Goal: Transaction & Acquisition: Purchase product/service

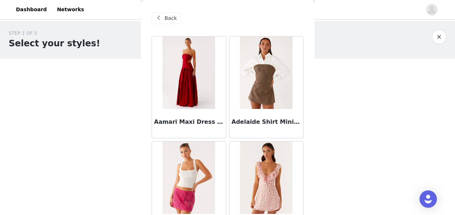
scroll to position [108, 0]
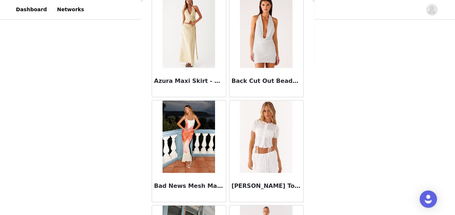
click at [230, 104] on div at bounding box center [266, 137] width 74 height 72
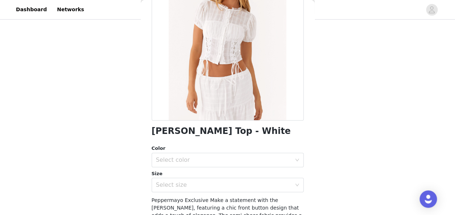
scroll to position [0, 0]
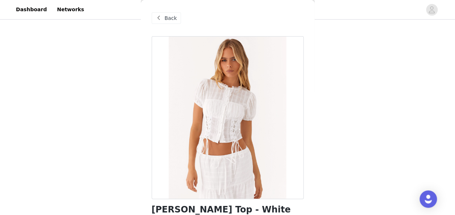
click at [169, 16] on span "Back" at bounding box center [171, 18] width 12 height 8
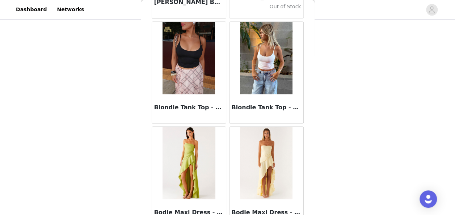
scroll to position [6125, 0]
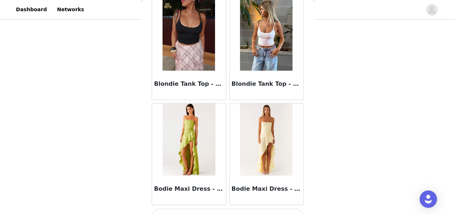
click at [223, 208] on button "Load More" at bounding box center [228, 216] width 152 height 17
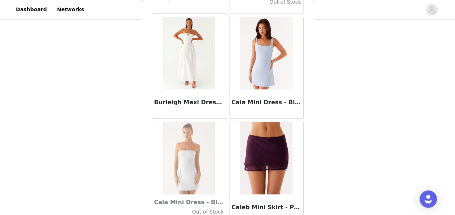
scroll to position [7171, 0]
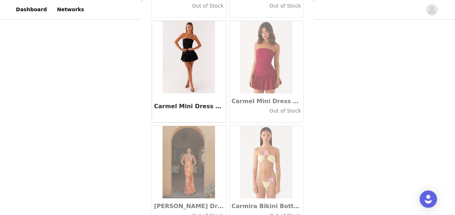
scroll to position [8218, 0]
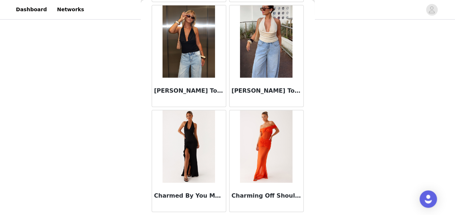
scroll to position [126, 0]
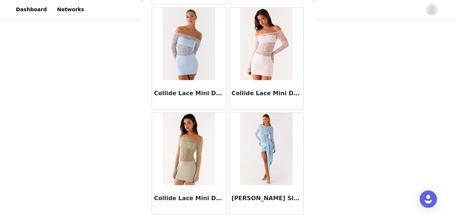
scroll to position [210, 0]
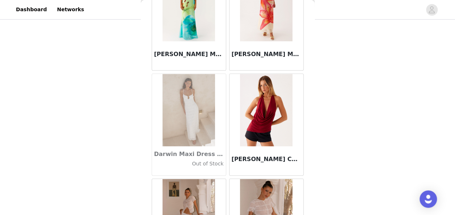
scroll to position [11359, 0]
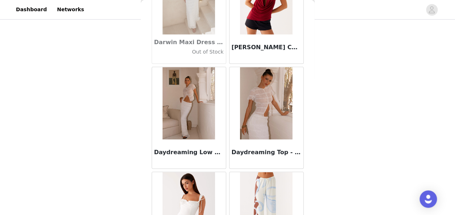
scroll to position [11408, 0]
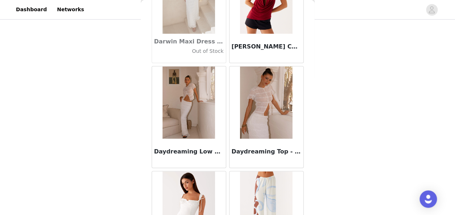
click at [179, 139] on div "Daydreaming Low Rise Maxi Skirt - White" at bounding box center [189, 153] width 74 height 29
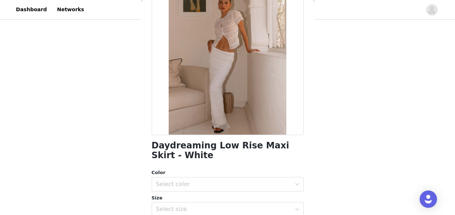
scroll to position [65, 0]
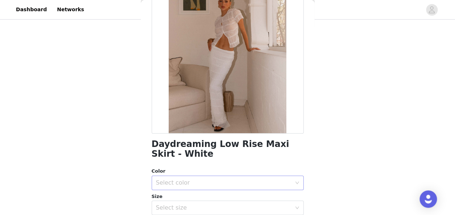
click at [242, 180] on div "Select color" at bounding box center [223, 182] width 135 height 7
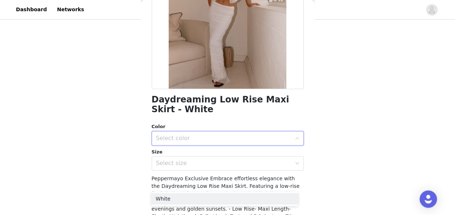
scroll to position [112, 0]
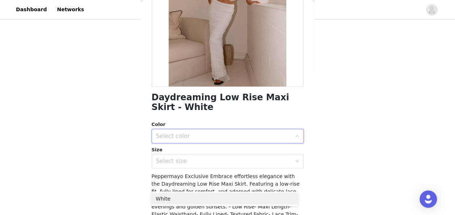
click at [247, 131] on div "Select color" at bounding box center [225, 136] width 139 height 14
click at [245, 132] on div "Select color" at bounding box center [223, 135] width 135 height 7
click at [220, 153] on li "White" at bounding box center [224, 152] width 147 height 12
click at [217, 163] on div "Select size" at bounding box center [223, 160] width 135 height 7
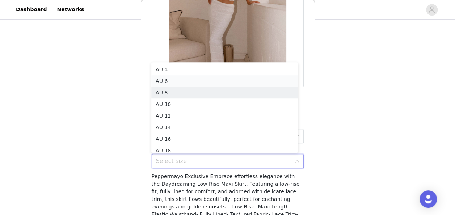
scroll to position [4, 0]
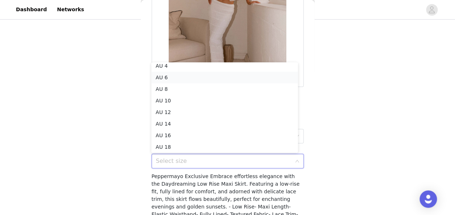
click at [207, 78] on li "AU 6" at bounding box center [224, 78] width 147 height 12
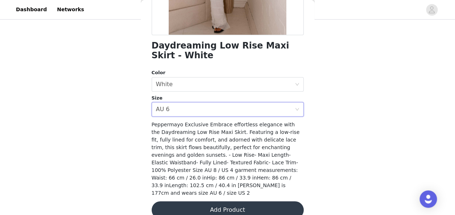
scroll to position [169, 0]
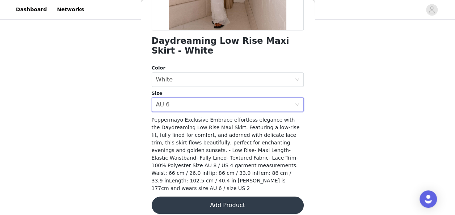
click at [245, 199] on button "Add Product" at bounding box center [228, 204] width 152 height 17
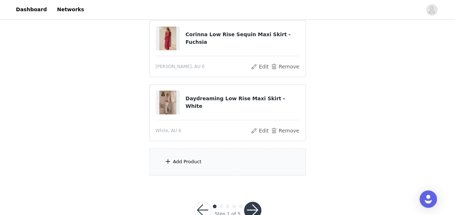
scroll to position [272, 0]
click at [204, 162] on div "Add Product" at bounding box center [227, 161] width 156 height 27
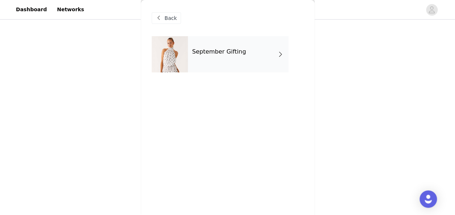
click at [250, 48] on div "September Gifting" at bounding box center [238, 54] width 101 height 36
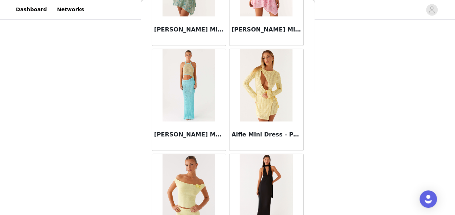
scroll to position [890, 0]
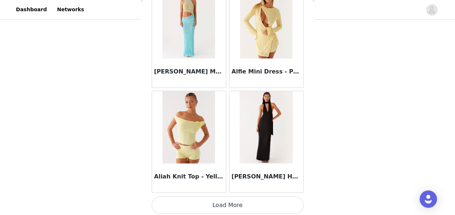
click at [238, 203] on button "Load More" at bounding box center [228, 204] width 152 height 17
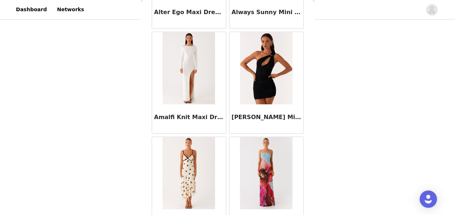
scroll to position [1937, 0]
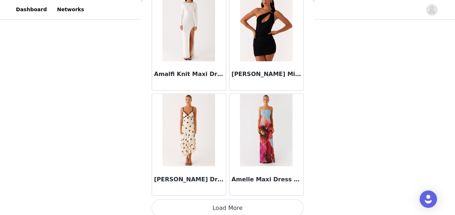
click at [229, 199] on button "Load More" at bounding box center [228, 207] width 152 height 17
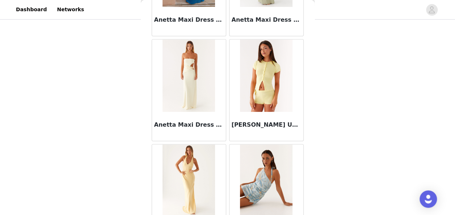
scroll to position [2984, 0]
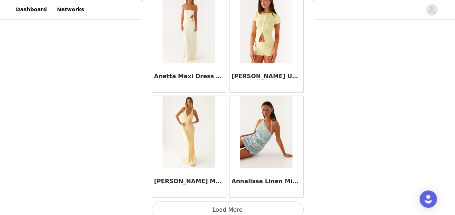
click at [229, 205] on button "Load More" at bounding box center [228, 209] width 152 height 17
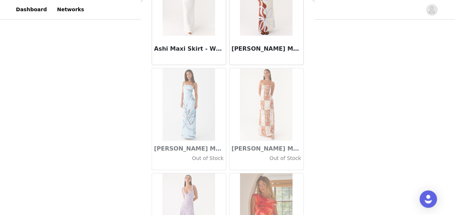
scroll to position [4031, 0]
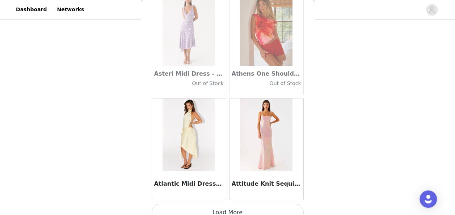
click at [225, 204] on button "Load More" at bounding box center [228, 212] width 152 height 17
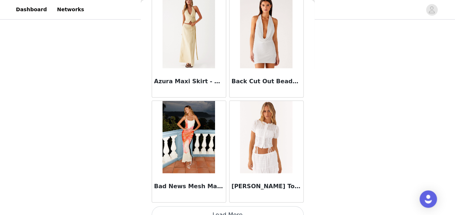
scroll to position [292, 0]
click at [225, 206] on button "Load More" at bounding box center [228, 214] width 152 height 17
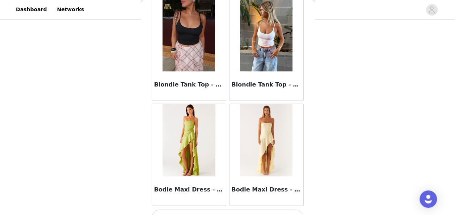
scroll to position [6125, 0]
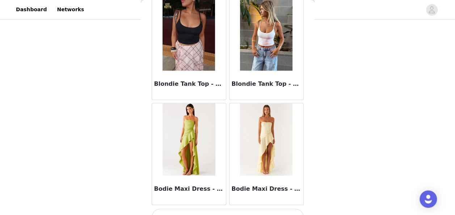
click at [237, 208] on button "Load More" at bounding box center [228, 216] width 152 height 17
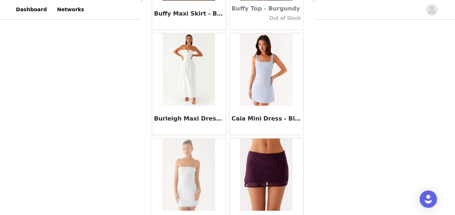
scroll to position [7171, 0]
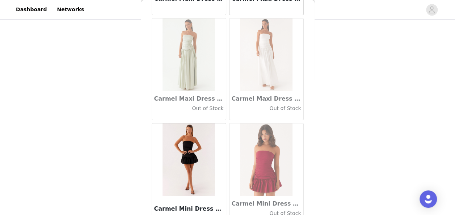
scroll to position [8218, 0]
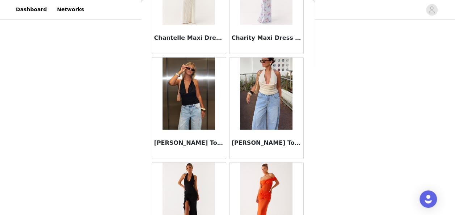
scroll to position [9265, 0]
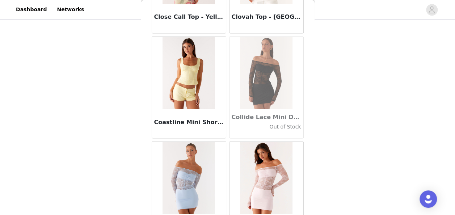
scroll to position [10312, 0]
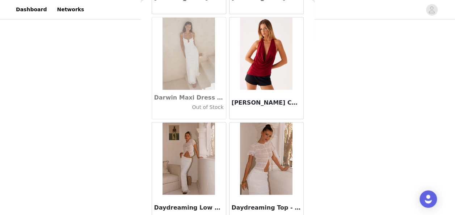
scroll to position [11359, 0]
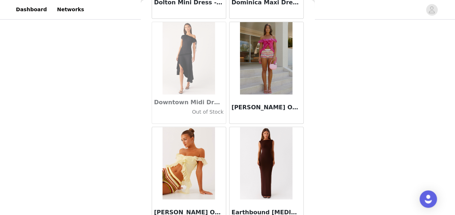
scroll to position [12406, 0]
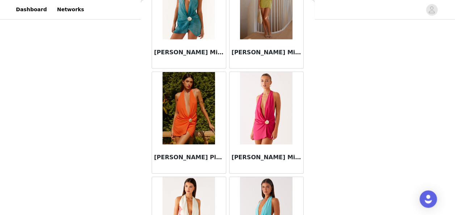
scroll to position [13453, 0]
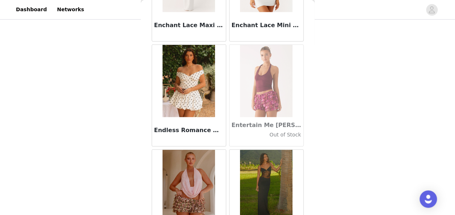
scroll to position [14500, 0]
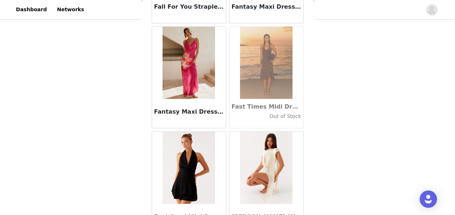
scroll to position [15547, 0]
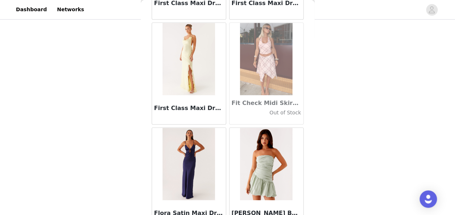
scroll to position [16594, 0]
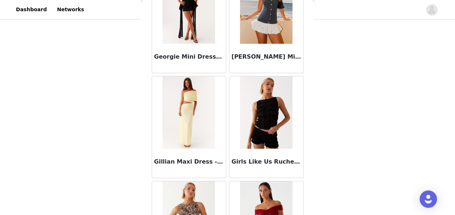
scroll to position [17640, 0]
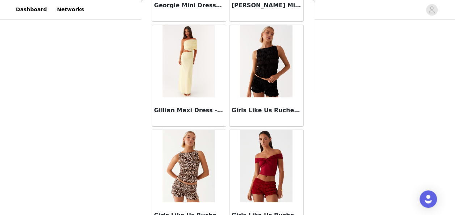
drag, startPoint x: 219, startPoint y: 206, endPoint x: 202, endPoint y: 206, distance: 16.6
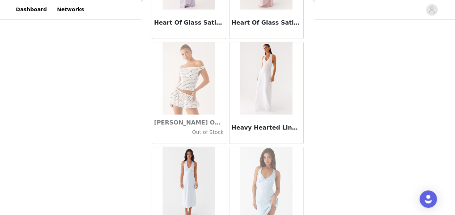
scroll to position [18688, 0]
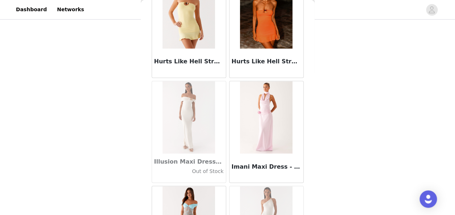
scroll to position [19734, 0]
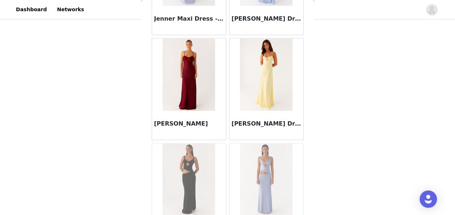
scroll to position [20781, 0]
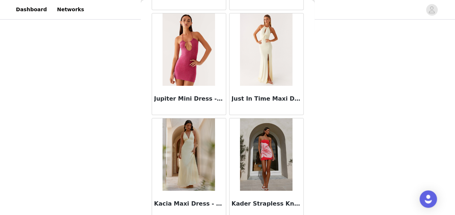
scroll to position [21828, 0]
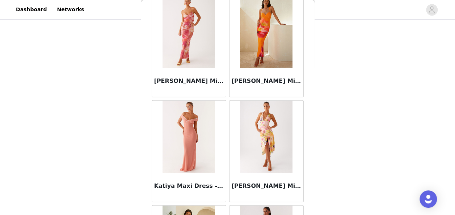
scroll to position [22875, 0]
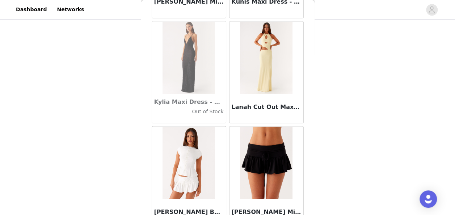
scroll to position [23922, 0]
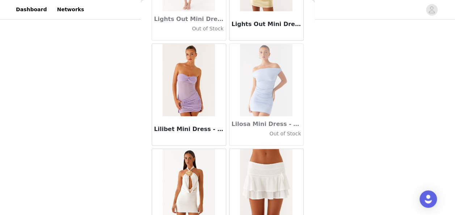
scroll to position [24969, 0]
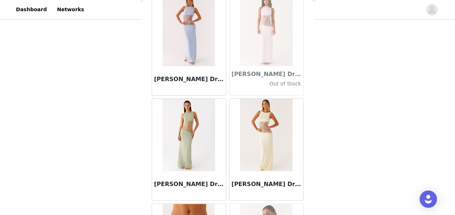
scroll to position [26016, 0]
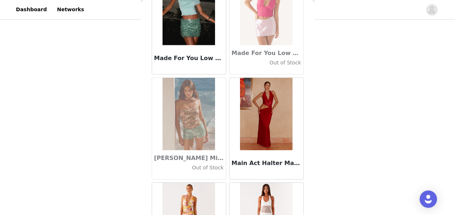
scroll to position [27063, 0]
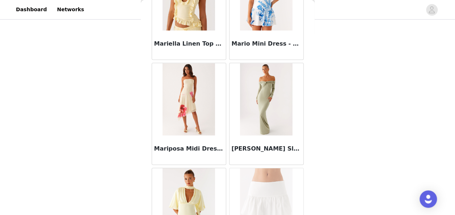
scroll to position [28110, 0]
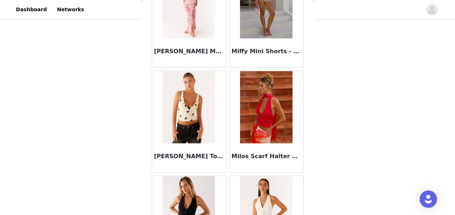
scroll to position [28928, 0]
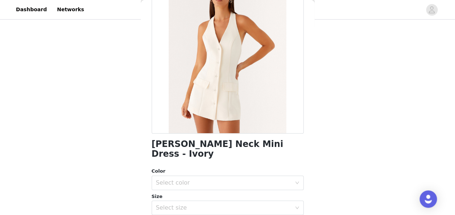
scroll to position [68, 0]
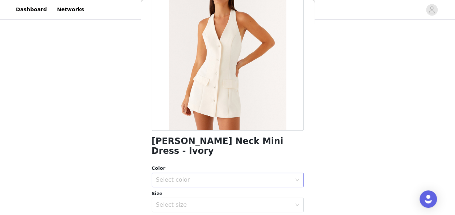
click at [276, 176] on div "Select color" at bounding box center [223, 179] width 135 height 7
click at [239, 184] on li "Ivory" at bounding box center [224, 186] width 147 height 12
click at [238, 201] on div "Select size" at bounding box center [223, 204] width 135 height 7
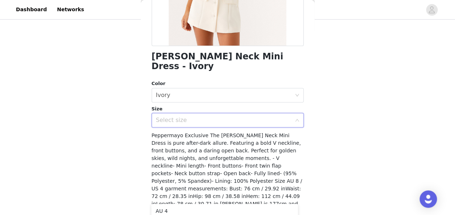
scroll to position [154, 0]
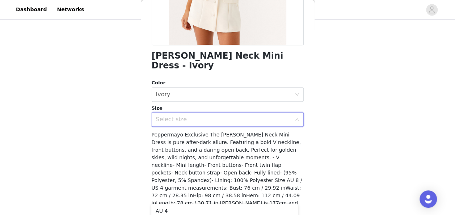
click at [247, 117] on div "Select size" at bounding box center [228, 119] width 152 height 14
click at [248, 116] on div "Select size" at bounding box center [223, 119] width 135 height 7
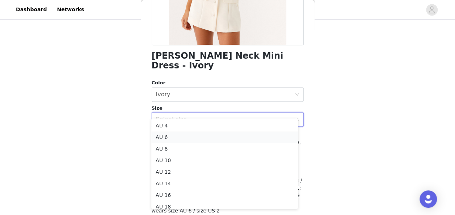
click at [223, 140] on li "AU 6" at bounding box center [224, 137] width 147 height 12
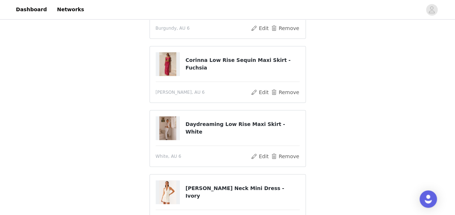
scroll to position [226, 0]
click at [292, 156] on button "Remove" at bounding box center [284, 156] width 29 height 9
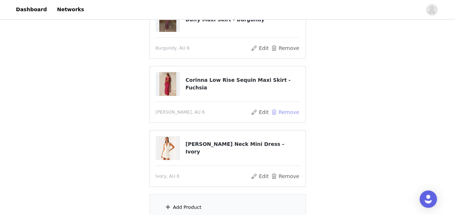
click at [291, 110] on button "Remove" at bounding box center [284, 112] width 29 height 9
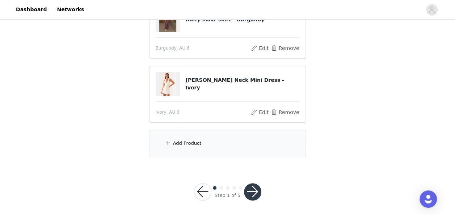
click at [204, 140] on div "Add Product" at bounding box center [227, 143] width 156 height 27
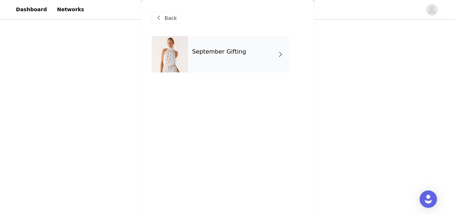
click at [260, 41] on div "September Gifting" at bounding box center [238, 54] width 101 height 36
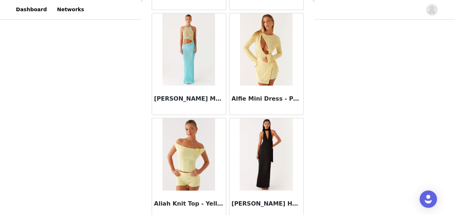
scroll to position [890, 0]
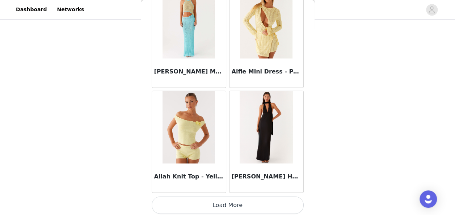
click at [268, 206] on button "Load More" at bounding box center [228, 204] width 152 height 17
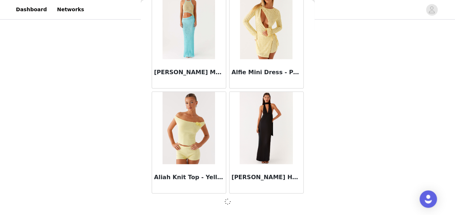
scroll to position [887, 0]
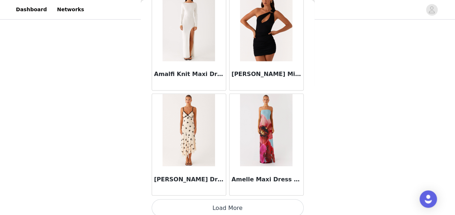
click at [258, 200] on button "Load More" at bounding box center [228, 207] width 152 height 17
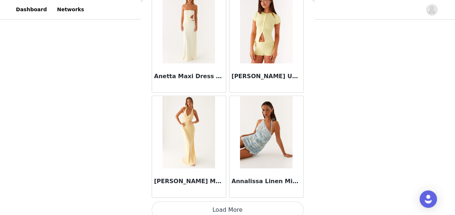
scroll to position [228, 0]
click at [258, 201] on button "Load More" at bounding box center [228, 209] width 152 height 17
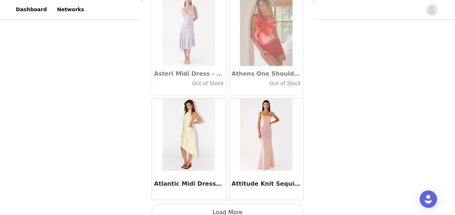
click at [258, 204] on button "Load More" at bounding box center [228, 212] width 152 height 17
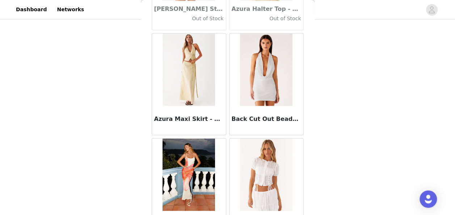
scroll to position [5077, 0]
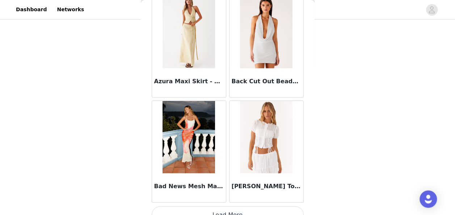
click at [261, 206] on button "Load More" at bounding box center [228, 214] width 152 height 17
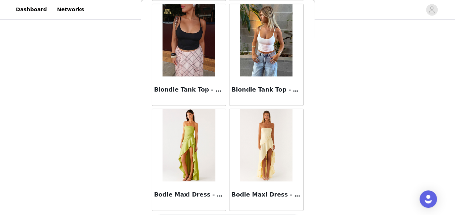
scroll to position [6125, 0]
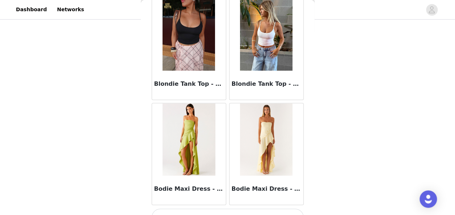
click at [216, 208] on button "Load More" at bounding box center [228, 216] width 152 height 17
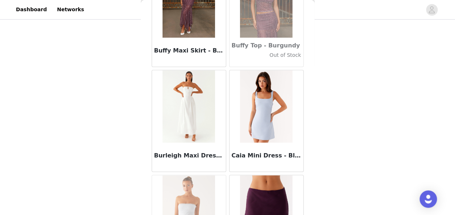
scroll to position [7171, 0]
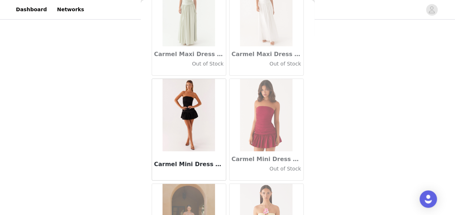
scroll to position [8218, 0]
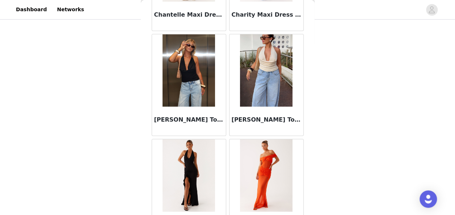
scroll to position [9265, 0]
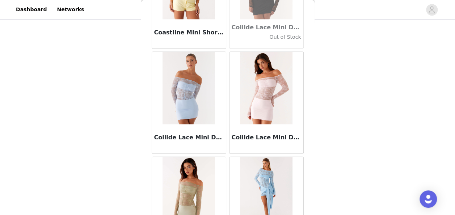
scroll to position [10312, 0]
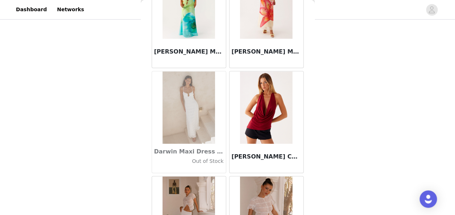
scroll to position [11359, 0]
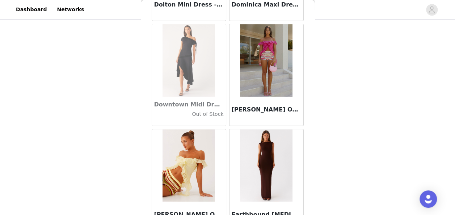
scroll to position [12406, 0]
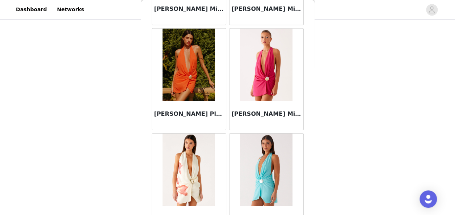
scroll to position [13453, 0]
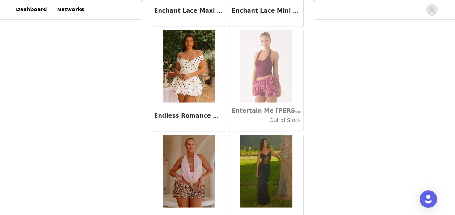
scroll to position [14500, 0]
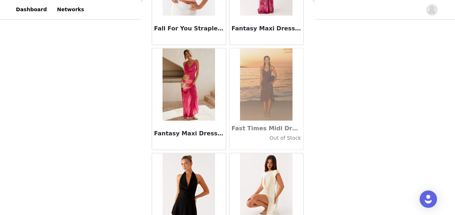
scroll to position [15547, 0]
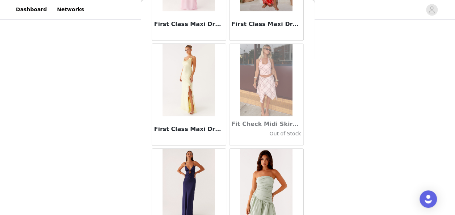
scroll to position [16594, 0]
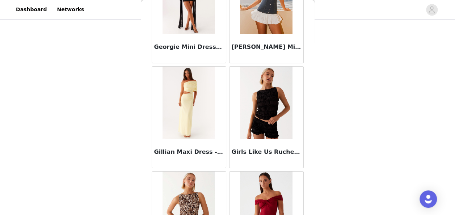
scroll to position [17640, 0]
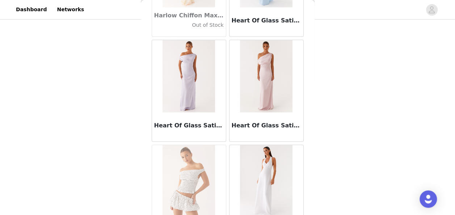
scroll to position [18688, 0]
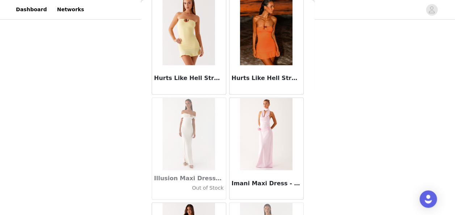
scroll to position [19734, 0]
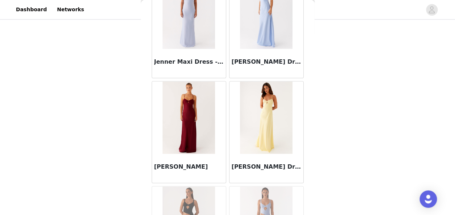
scroll to position [20781, 0]
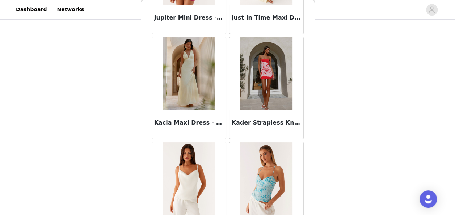
scroll to position [21825, 0]
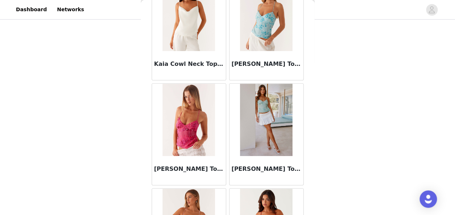
scroll to position [22059, 0]
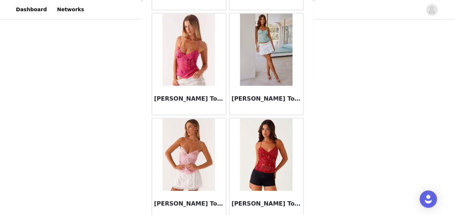
click at [197, 123] on img at bounding box center [188, 154] width 52 height 72
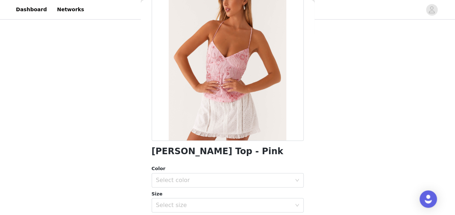
scroll to position [59, 0]
click at [215, 174] on div "Select color" at bounding box center [225, 180] width 139 height 14
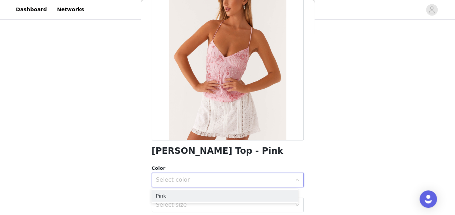
click at [211, 189] on ul "Pink" at bounding box center [224, 196] width 147 height 14
click at [210, 196] on li "Pink" at bounding box center [224, 196] width 147 height 12
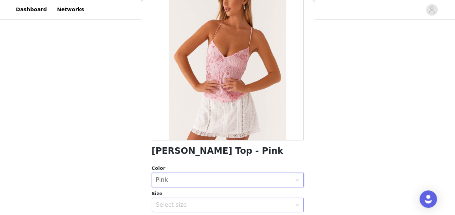
click at [209, 203] on div "Select size" at bounding box center [223, 204] width 135 height 7
click at [211, 203] on div "Select size" at bounding box center [223, 204] width 135 height 7
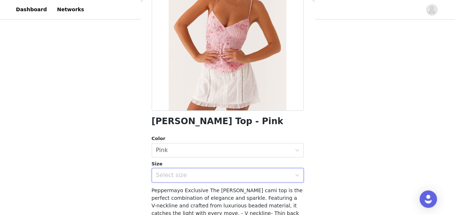
click at [239, 182] on div "Select size" at bounding box center [225, 175] width 139 height 14
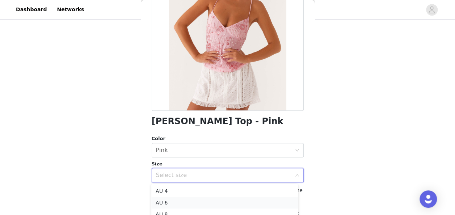
click at [216, 204] on li "AU 6" at bounding box center [224, 203] width 147 height 12
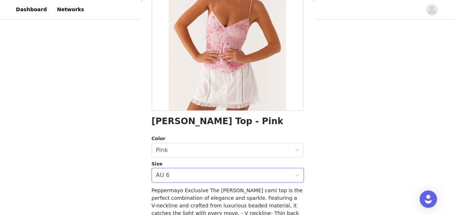
scroll to position [159, 0]
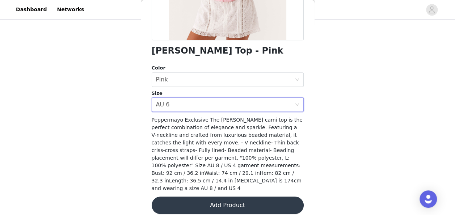
click at [242, 198] on button "Add Product" at bounding box center [228, 204] width 152 height 17
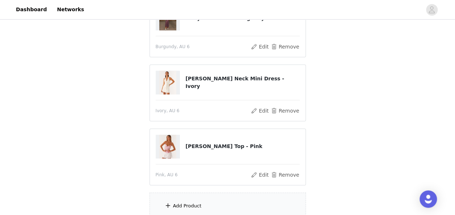
click at [207, 200] on div "Add Product" at bounding box center [227, 205] width 156 height 27
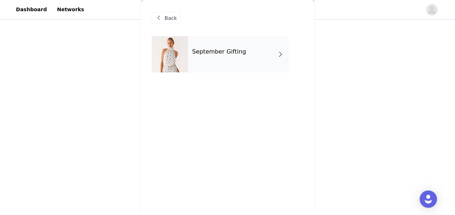
click at [245, 56] on div "September Gifting" at bounding box center [238, 54] width 101 height 36
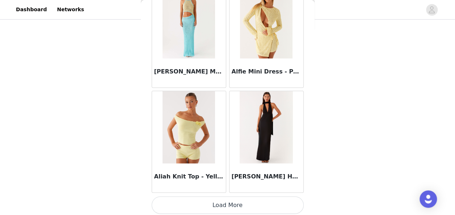
click at [241, 201] on button "Load More" at bounding box center [228, 204] width 152 height 17
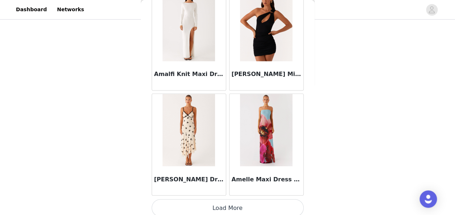
scroll to position [292, 0]
click at [230, 199] on button "Load More" at bounding box center [228, 207] width 152 height 17
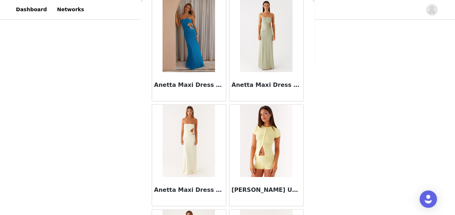
scroll to position [2984, 0]
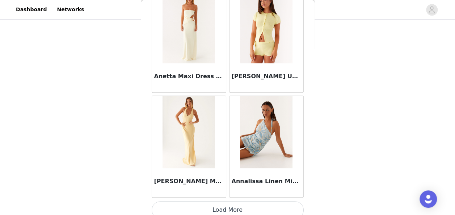
click at [232, 203] on button "Load More" at bounding box center [228, 209] width 152 height 17
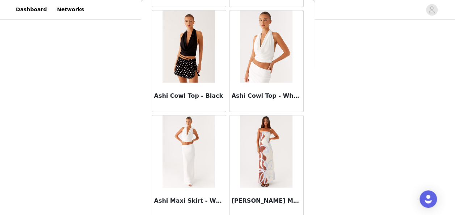
scroll to position [4031, 0]
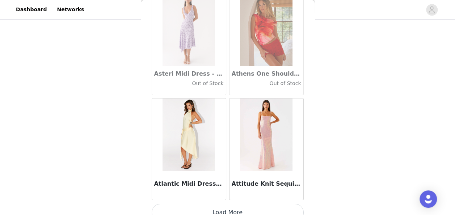
click at [231, 204] on button "Load More" at bounding box center [228, 212] width 152 height 17
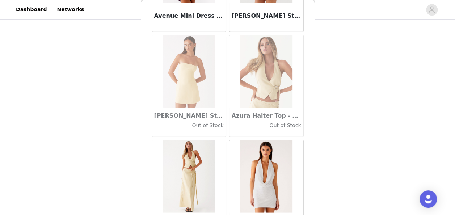
scroll to position [5077, 0]
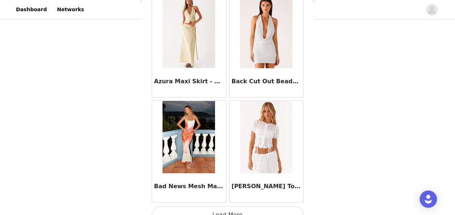
click at [231, 206] on button "Load More" at bounding box center [228, 214] width 152 height 17
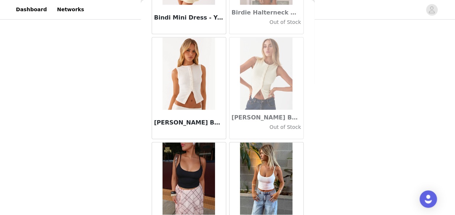
scroll to position [6125, 0]
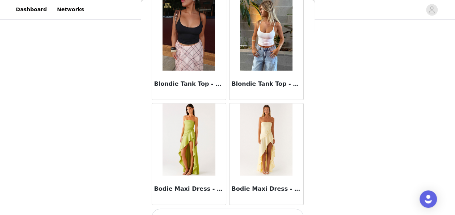
click at [227, 208] on button "Load More" at bounding box center [228, 216] width 152 height 17
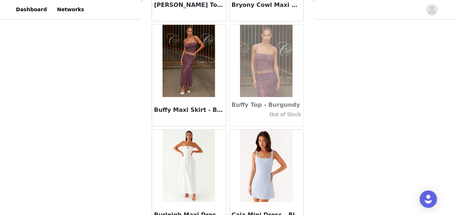
scroll to position [7171, 0]
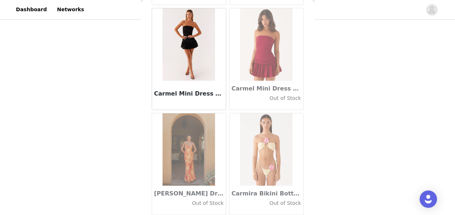
scroll to position [8218, 0]
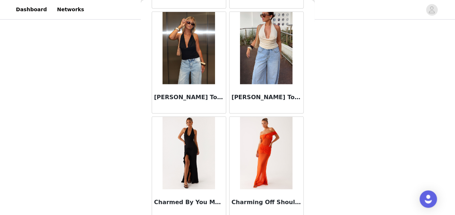
scroll to position [9265, 0]
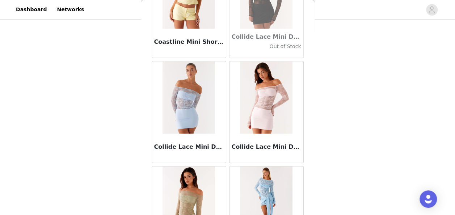
scroll to position [10312, 0]
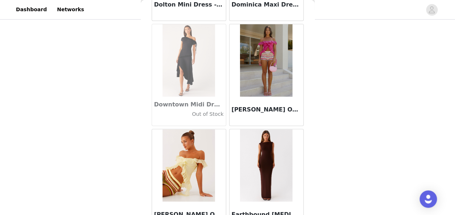
scroll to position [12406, 0]
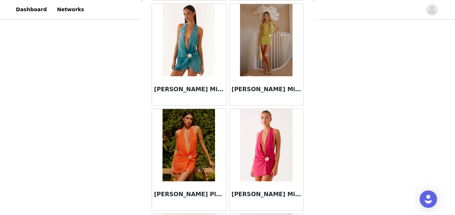
scroll to position [13453, 0]
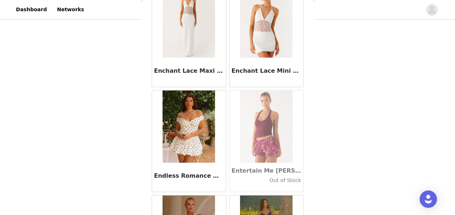
scroll to position [14500, 0]
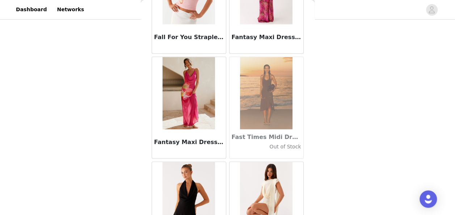
scroll to position [15547, 0]
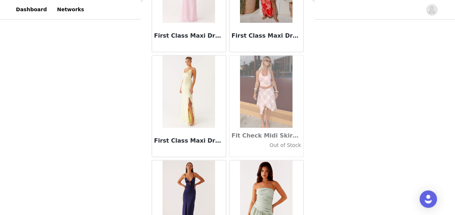
scroll to position [16594, 0]
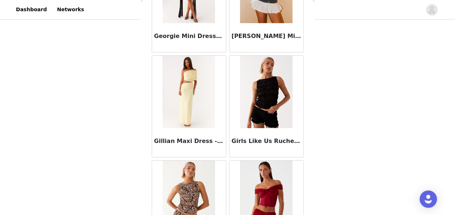
scroll to position [17640, 0]
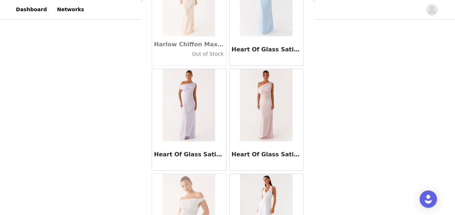
scroll to position [18688, 0]
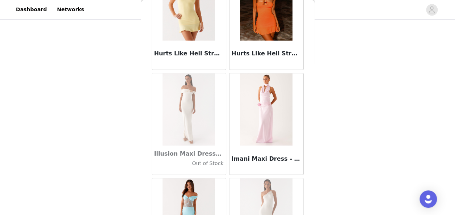
scroll to position [19734, 0]
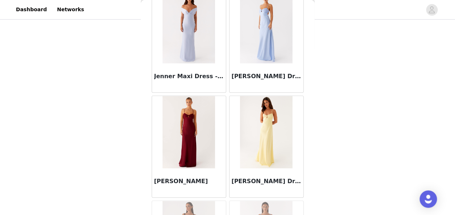
scroll to position [20781, 0]
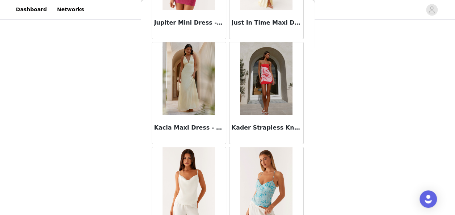
scroll to position [21828, 0]
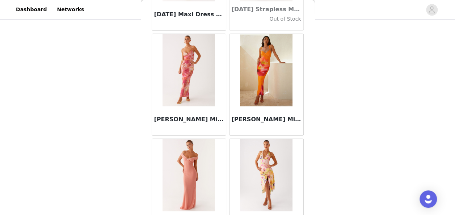
scroll to position [22875, 0]
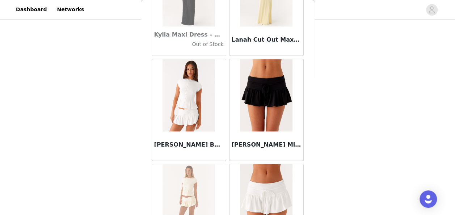
scroll to position [23922, 0]
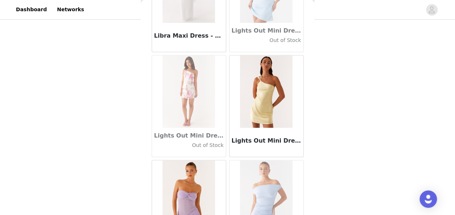
scroll to position [24969, 0]
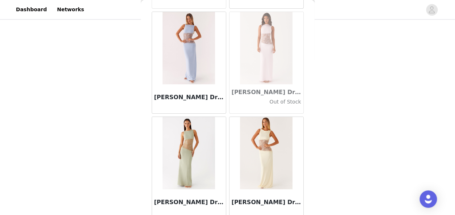
scroll to position [26016, 0]
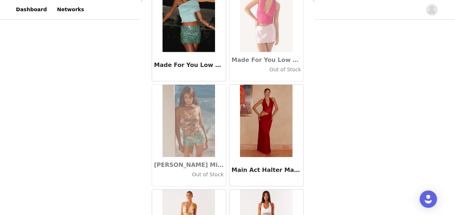
scroll to position [27063, 0]
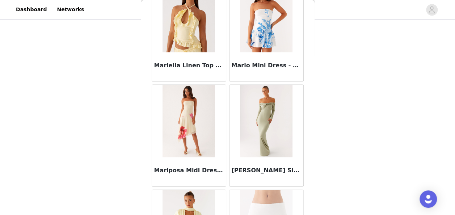
scroll to position [28110, 0]
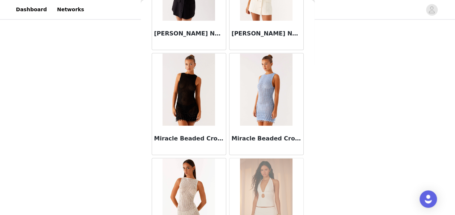
scroll to position [29157, 0]
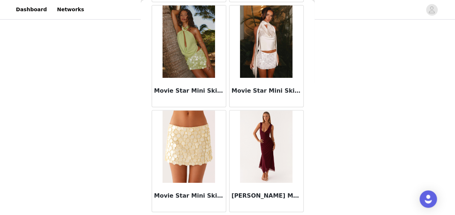
scroll to position [30204, 0]
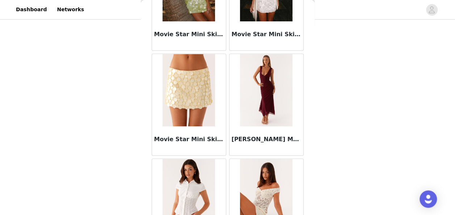
click at [261, 159] on img at bounding box center [266, 195] width 52 height 72
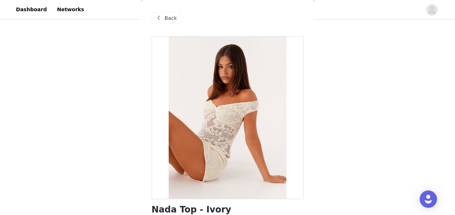
scroll to position [15, 0]
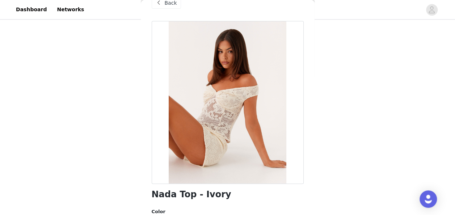
click at [172, 3] on span "Back" at bounding box center [171, 3] width 12 height 8
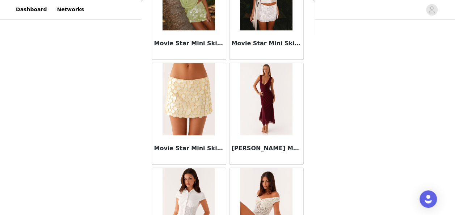
scroll to position [30204, 0]
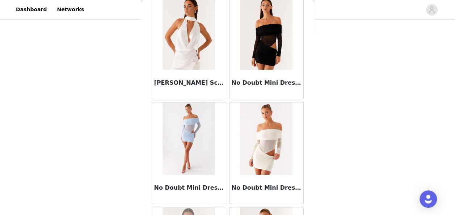
scroll to position [31251, 0]
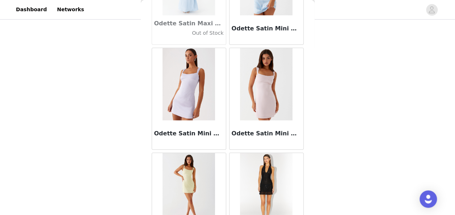
scroll to position [32297, 0]
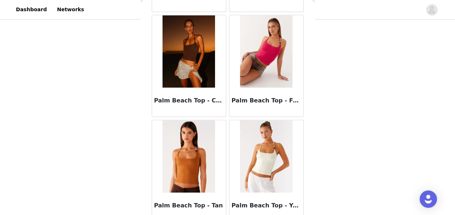
scroll to position [33058, 0]
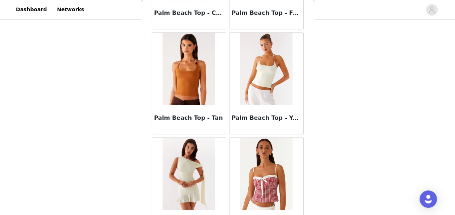
click at [258, 137] on img at bounding box center [266, 173] width 52 height 72
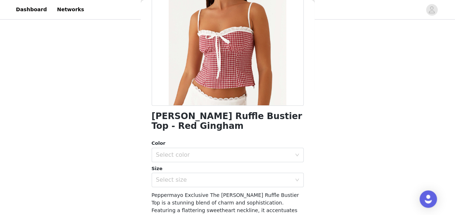
scroll to position [96, 0]
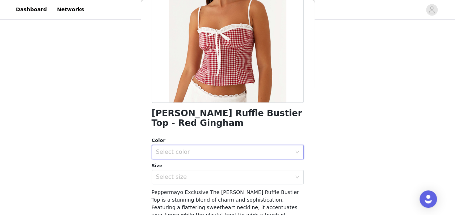
click at [248, 147] on div "Select color" at bounding box center [225, 152] width 139 height 14
click at [237, 164] on li "Red Gingham" at bounding box center [224, 168] width 147 height 12
click at [233, 175] on div "Select size" at bounding box center [223, 176] width 135 height 7
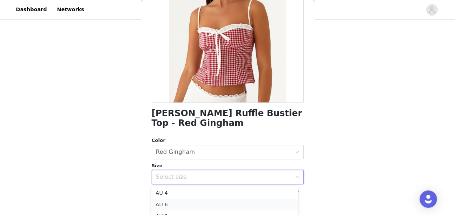
click at [214, 202] on li "AU 6" at bounding box center [224, 205] width 147 height 12
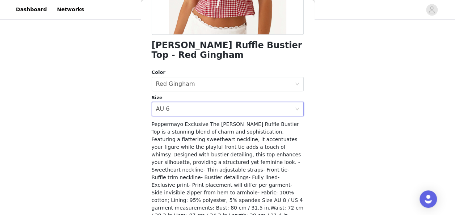
scroll to position [199, 0]
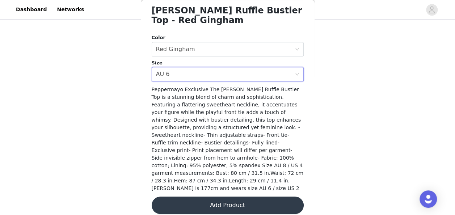
click at [227, 200] on button "Add Product" at bounding box center [228, 204] width 152 height 17
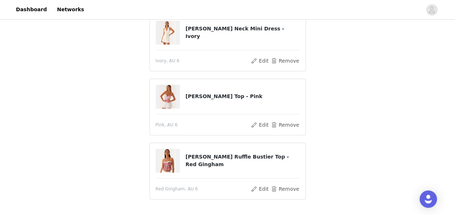
scroll to position [212, 0]
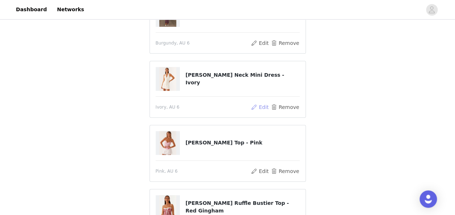
click at [264, 106] on button "Edit" at bounding box center [260, 107] width 18 height 9
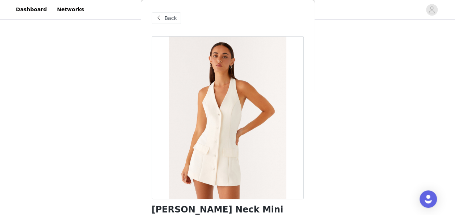
click at [169, 15] on span "Back" at bounding box center [171, 18] width 12 height 8
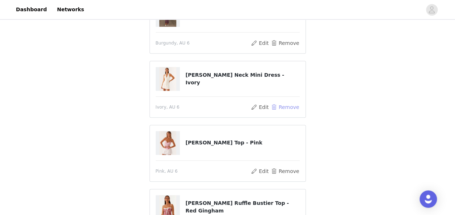
click at [293, 107] on button "Remove" at bounding box center [284, 107] width 29 height 9
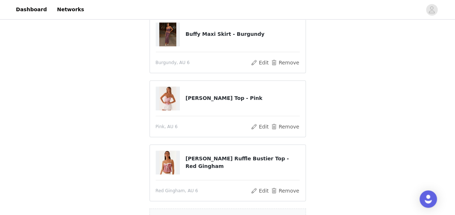
scroll to position [292, 0]
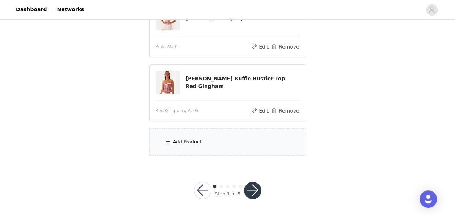
click at [187, 143] on div "Add Product" at bounding box center [187, 141] width 29 height 7
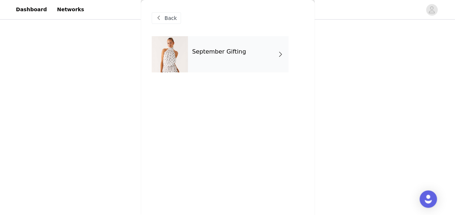
click at [244, 63] on div "September Gifting" at bounding box center [238, 54] width 101 height 36
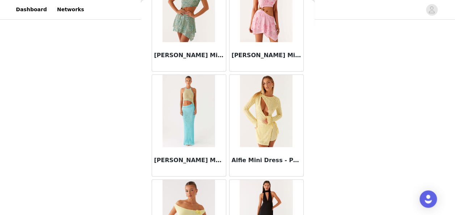
scroll to position [890, 0]
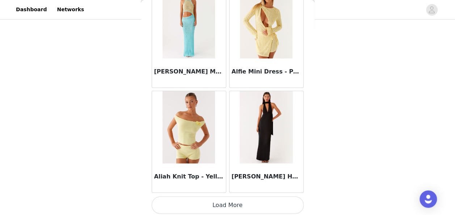
click at [247, 202] on button "Load More" at bounding box center [228, 204] width 152 height 17
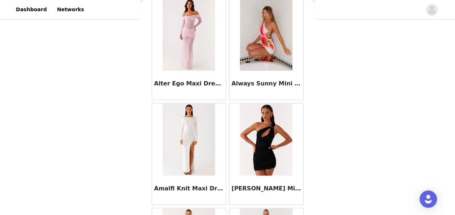
scroll to position [1937, 0]
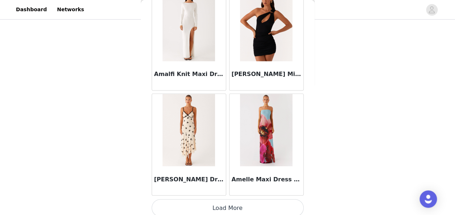
click at [229, 202] on button "Load More" at bounding box center [228, 207] width 152 height 17
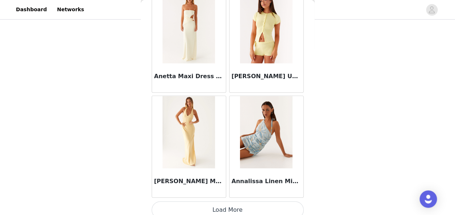
click at [230, 205] on button "Load More" at bounding box center [228, 209] width 152 height 17
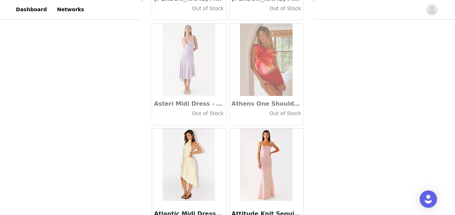
scroll to position [4031, 0]
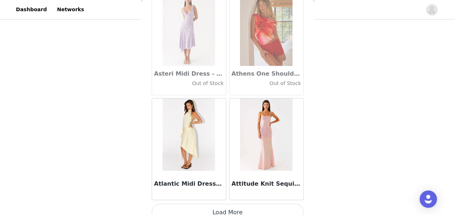
click at [230, 205] on button "Load More" at bounding box center [228, 212] width 152 height 17
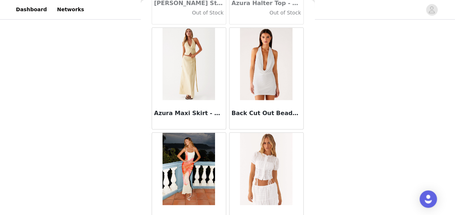
scroll to position [5077, 0]
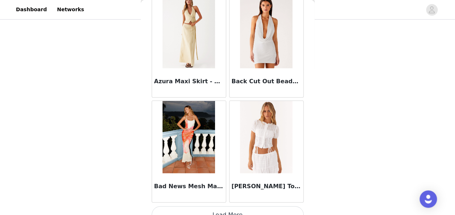
click at [233, 206] on button "Load More" at bounding box center [228, 214] width 152 height 17
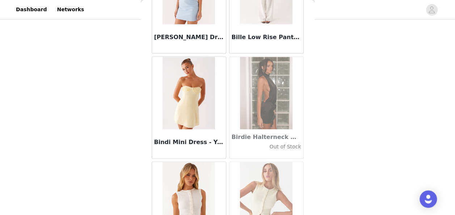
scroll to position [6125, 0]
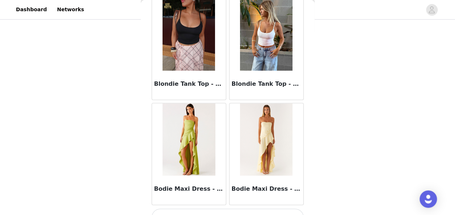
click at [238, 208] on button "Load More" at bounding box center [228, 216] width 152 height 17
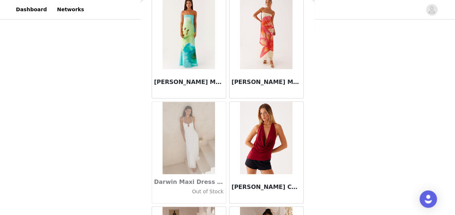
scroll to position [11359, 0]
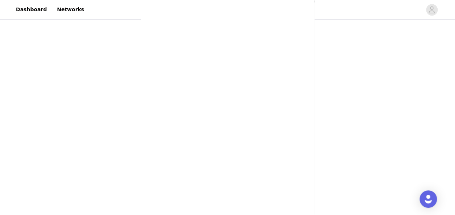
scroll to position [0, 0]
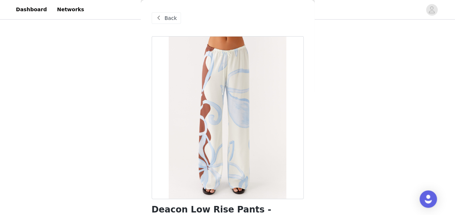
click at [174, 16] on span "Back" at bounding box center [171, 18] width 12 height 8
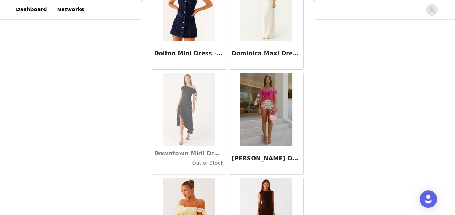
scroll to position [12406, 0]
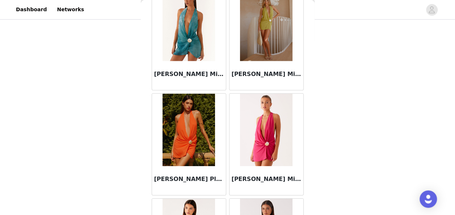
scroll to position [13453, 0]
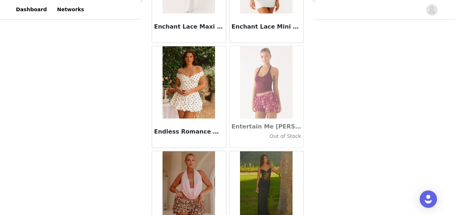
scroll to position [14500, 0]
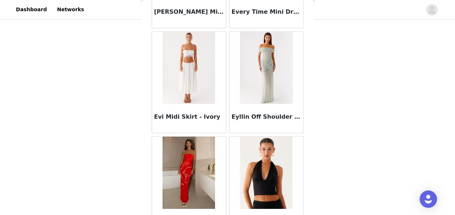
scroll to position [15547, 0]
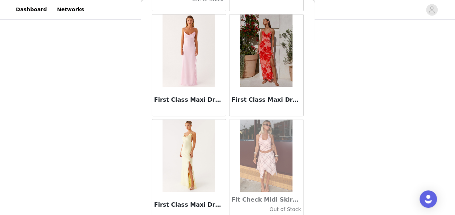
scroll to position [16594, 0]
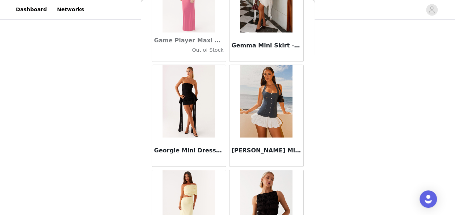
scroll to position [17640, 0]
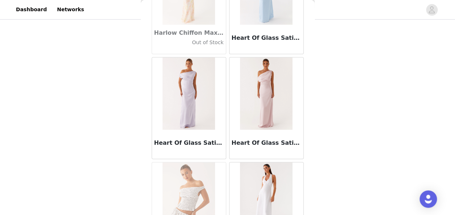
scroll to position [18688, 0]
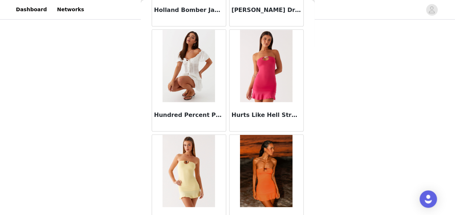
scroll to position [19734, 0]
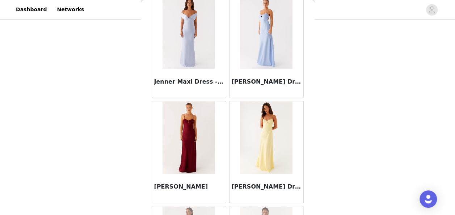
scroll to position [20781, 0]
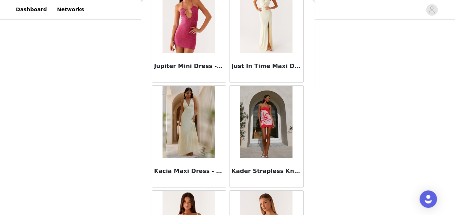
scroll to position [21828, 0]
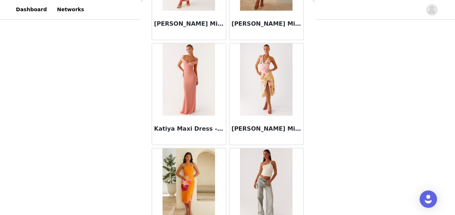
scroll to position [22875, 0]
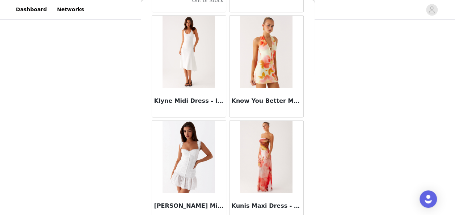
scroll to position [23922, 0]
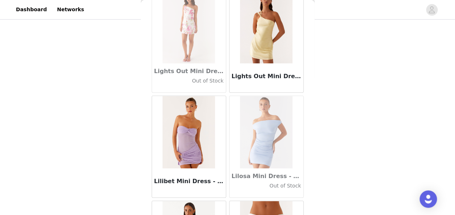
scroll to position [24969, 0]
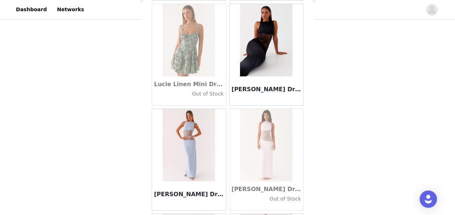
scroll to position [26016, 0]
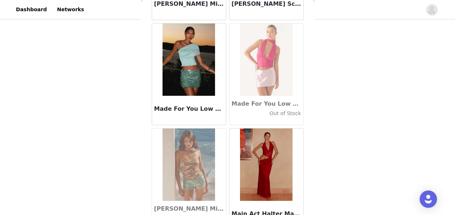
scroll to position [27063, 0]
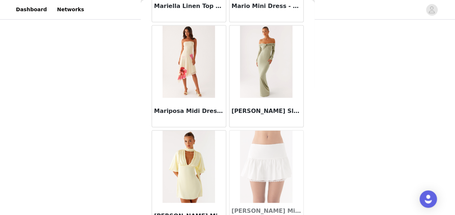
scroll to position [28110, 0]
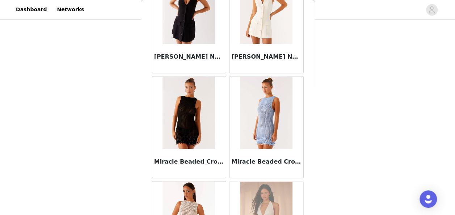
scroll to position [29157, 0]
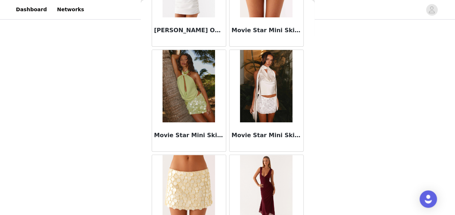
scroll to position [30204, 0]
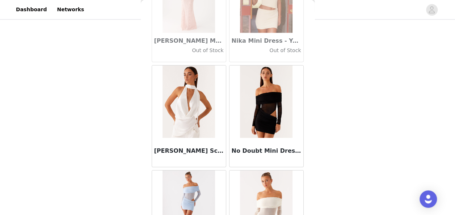
scroll to position [31251, 0]
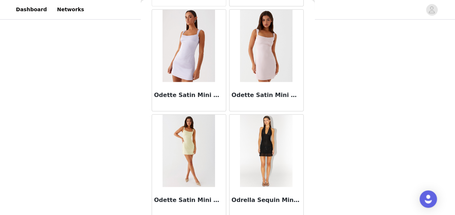
scroll to position [32297, 0]
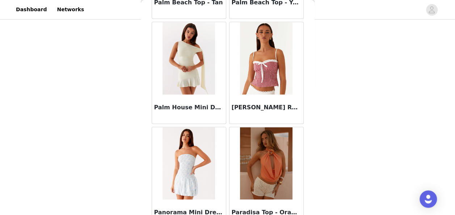
scroll to position [33344, 0]
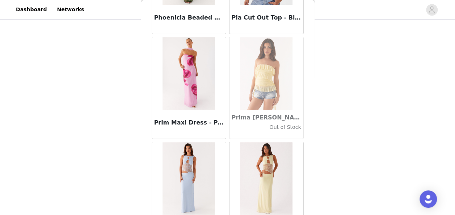
scroll to position [34391, 0]
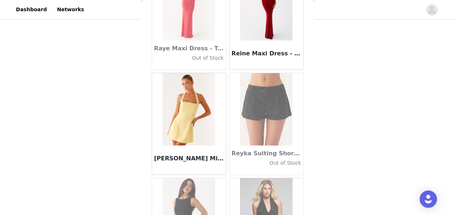
scroll to position [35438, 0]
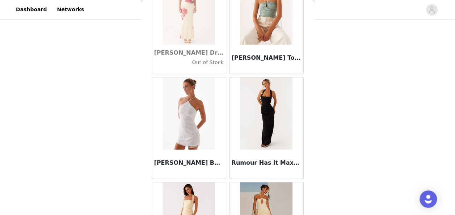
scroll to position [36485, 0]
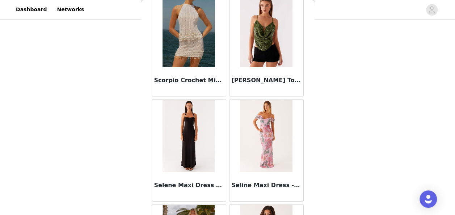
scroll to position [37532, 0]
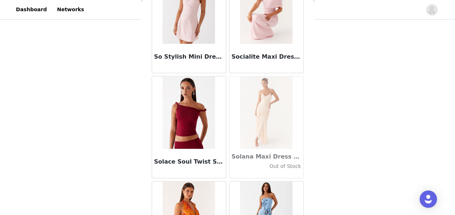
scroll to position [38579, 0]
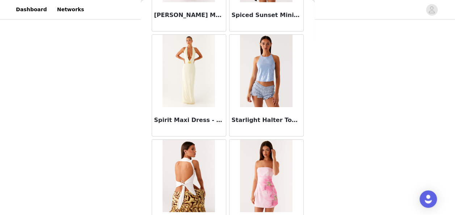
scroll to position [39626, 0]
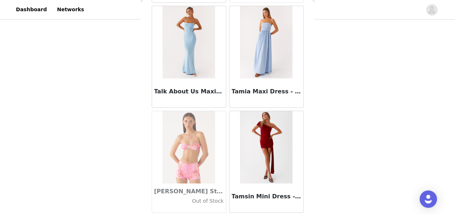
scroll to position [40673, 0]
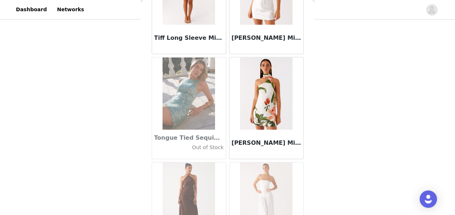
scroll to position [41720, 0]
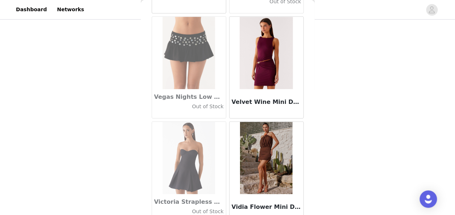
scroll to position [42767, 0]
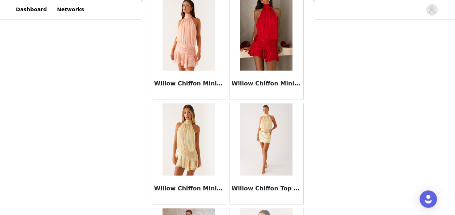
scroll to position [43814, 0]
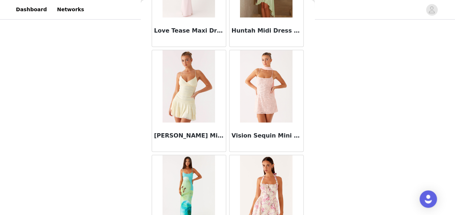
scroll to position [45907, 0]
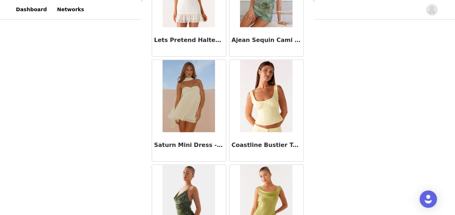
scroll to position [46955, 0]
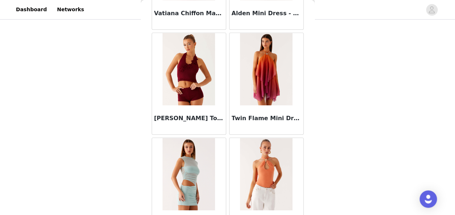
scroll to position [48001, 0]
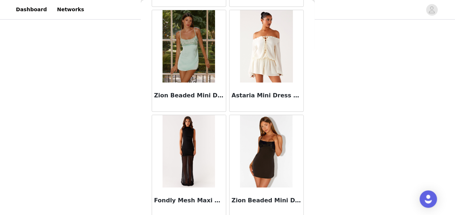
scroll to position [49048, 0]
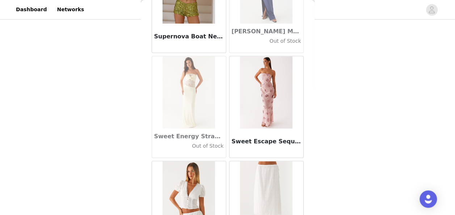
scroll to position [40067, 0]
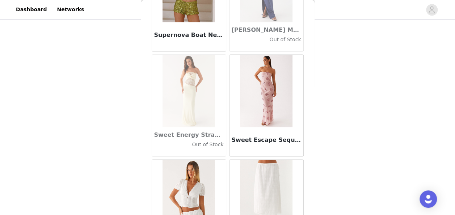
click at [268, 160] on img at bounding box center [266, 196] width 52 height 72
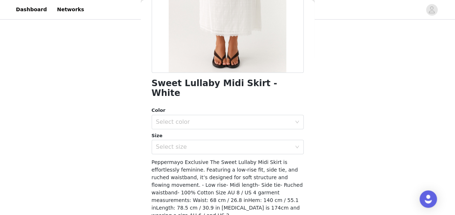
scroll to position [131, 0]
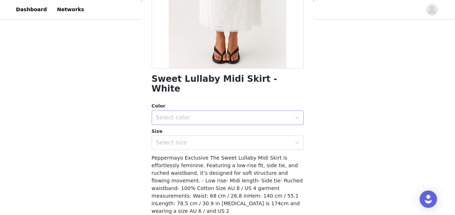
click at [233, 114] on div "Select color" at bounding box center [223, 117] width 135 height 7
click at [224, 121] on li "White" at bounding box center [224, 124] width 147 height 12
click at [223, 139] on div "Select size" at bounding box center [223, 142] width 135 height 7
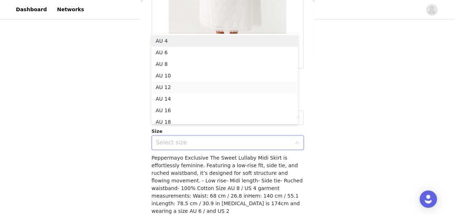
scroll to position [4, 0]
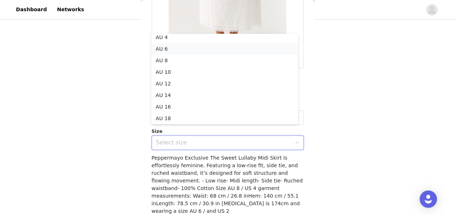
click at [213, 51] on li "AU 6" at bounding box center [224, 49] width 147 height 12
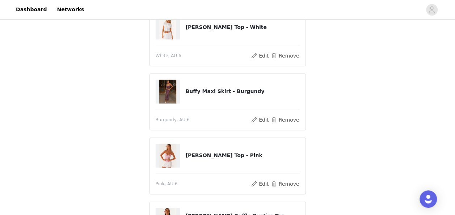
scroll to position [135, 0]
click at [281, 118] on button "Remove" at bounding box center [284, 119] width 29 height 9
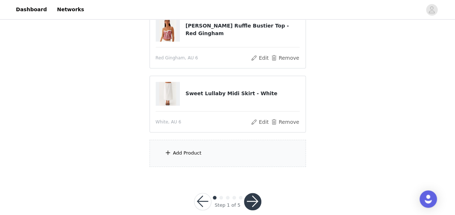
scroll to position [292, 0]
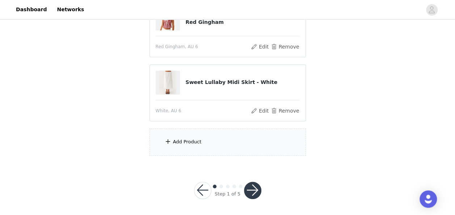
click at [191, 144] on div "Add Product" at bounding box center [227, 141] width 156 height 27
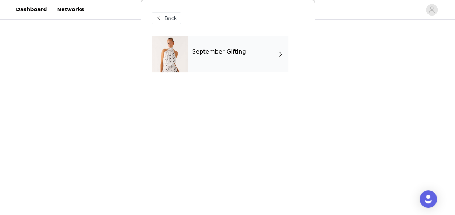
click at [267, 48] on div "September Gifting" at bounding box center [238, 54] width 101 height 36
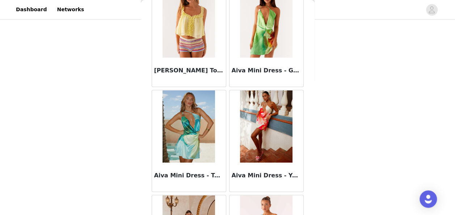
scroll to position [890, 0]
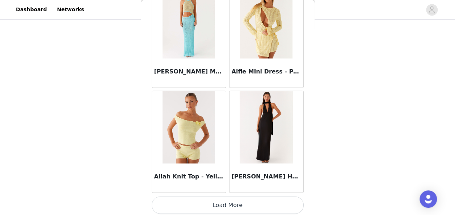
click at [207, 202] on button "Load More" at bounding box center [228, 204] width 152 height 17
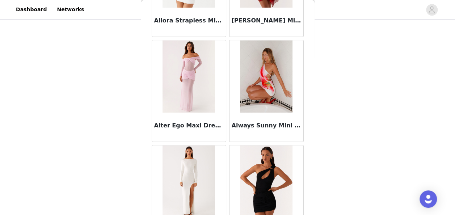
scroll to position [1937, 0]
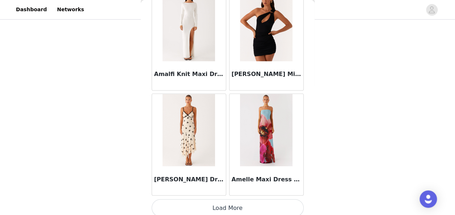
click at [233, 203] on button "Load More" at bounding box center [228, 207] width 152 height 17
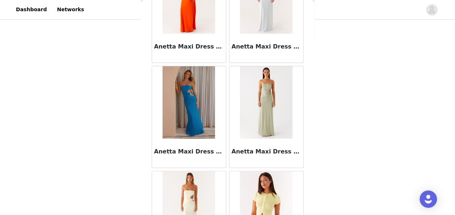
scroll to position [2984, 0]
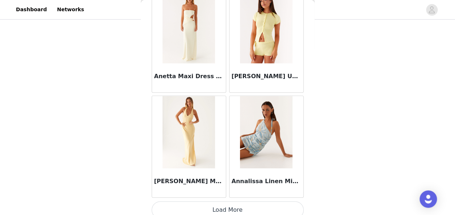
click at [245, 203] on button "Load More" at bounding box center [228, 209] width 152 height 17
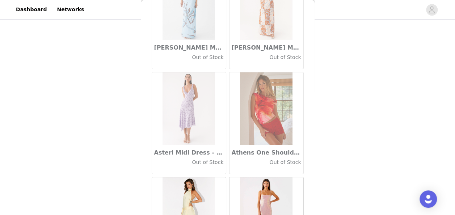
scroll to position [4031, 0]
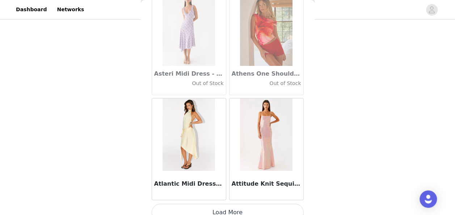
click at [238, 204] on button "Load More" at bounding box center [228, 212] width 152 height 17
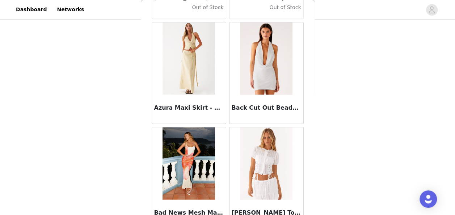
scroll to position [5077, 0]
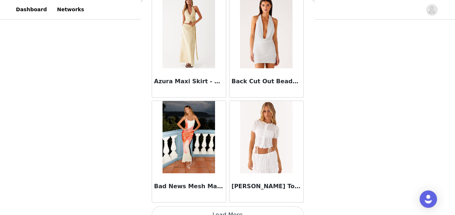
drag, startPoint x: 237, startPoint y: 203, endPoint x: 226, endPoint y: 199, distance: 11.2
click at [226, 206] on button "Load More" at bounding box center [228, 214] width 152 height 17
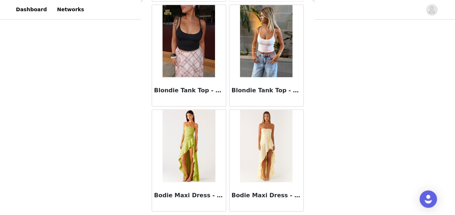
scroll to position [6125, 0]
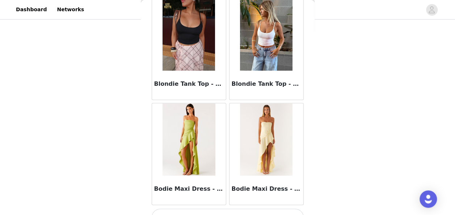
click at [226, 208] on button "Load More" at bounding box center [228, 216] width 152 height 17
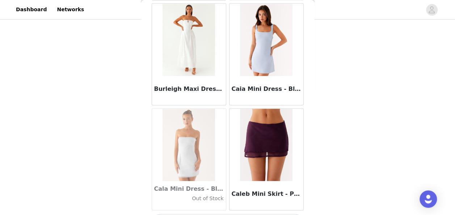
scroll to position [7171, 0]
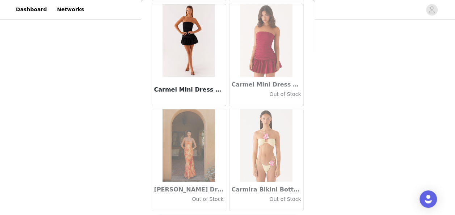
scroll to position [8218, 0]
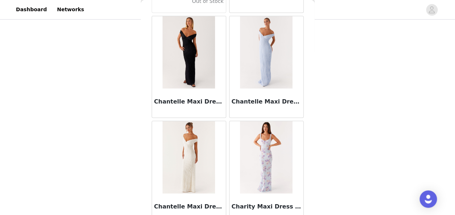
scroll to position [9265, 0]
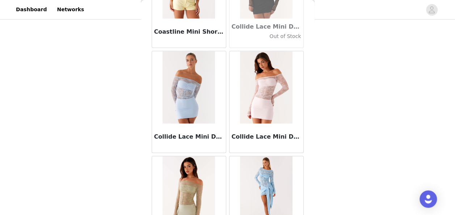
scroll to position [10312, 0]
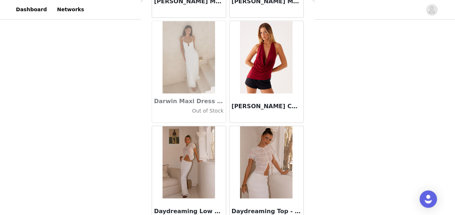
scroll to position [11359, 0]
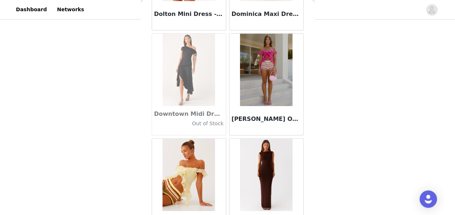
scroll to position [12406, 0]
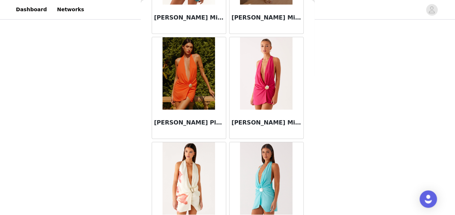
scroll to position [13453, 0]
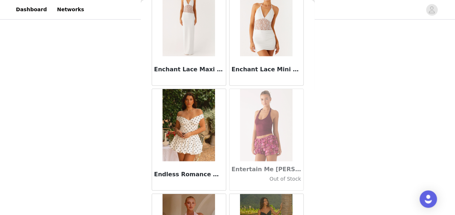
scroll to position [14500, 0]
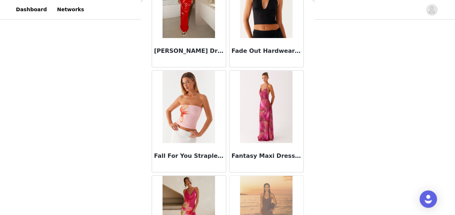
scroll to position [15400, 0]
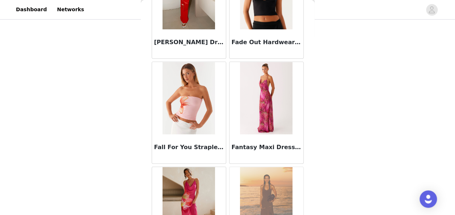
click at [184, 85] on img at bounding box center [188, 98] width 52 height 72
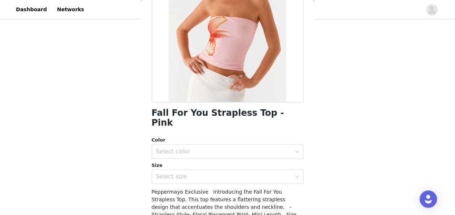
scroll to position [97, 0]
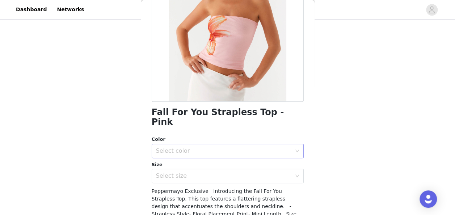
click at [217, 147] on div "Select color" at bounding box center [223, 150] width 135 height 7
click at [215, 147] on div "Select color" at bounding box center [223, 150] width 135 height 7
click at [214, 149] on div "Color Select color Size Select size" at bounding box center [228, 159] width 152 height 47
click at [217, 147] on div "Select color" at bounding box center [223, 150] width 135 height 7
click at [215, 154] on li "Pink" at bounding box center [224, 157] width 147 height 12
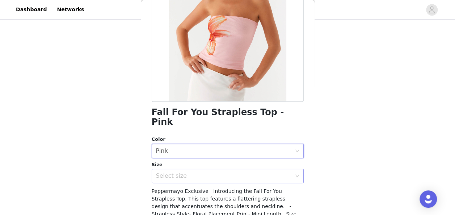
click at [213, 172] on div "Select size" at bounding box center [223, 175] width 135 height 7
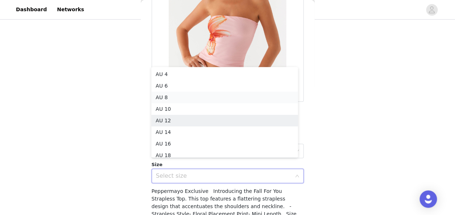
scroll to position [4, 0]
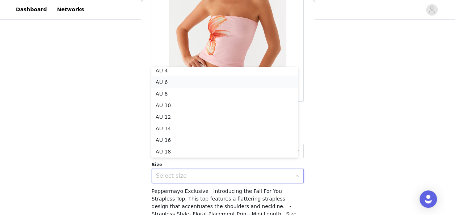
click at [212, 83] on li "AU 6" at bounding box center [224, 82] width 147 height 12
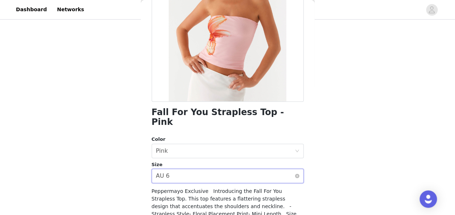
scroll to position [144, 0]
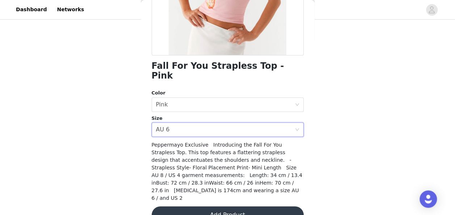
click at [220, 206] on button "Add Product" at bounding box center [228, 214] width 152 height 17
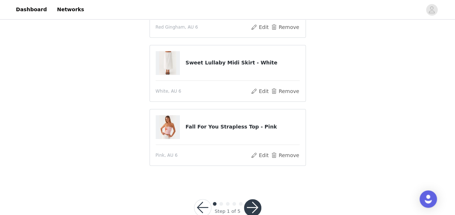
click at [245, 210] on button "button" at bounding box center [252, 207] width 17 height 17
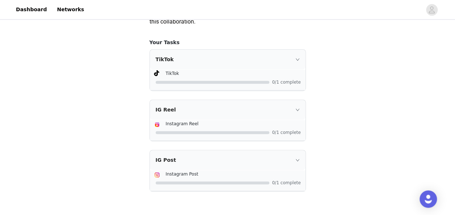
scroll to position [507, 0]
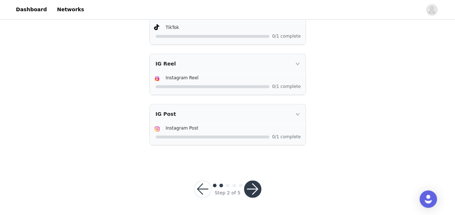
click at [253, 188] on button "button" at bounding box center [252, 188] width 17 height 17
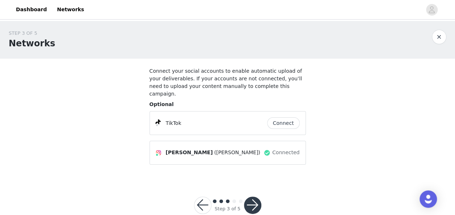
click at [253, 196] on div at bounding box center [252, 204] width 17 height 17
click at [254, 196] on button "button" at bounding box center [252, 204] width 17 height 17
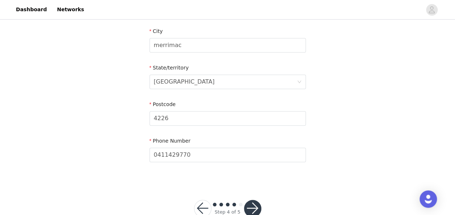
scroll to position [309, 0]
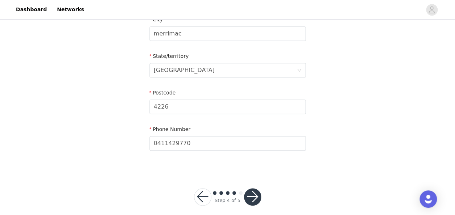
click at [253, 192] on button "button" at bounding box center [252, 196] width 17 height 17
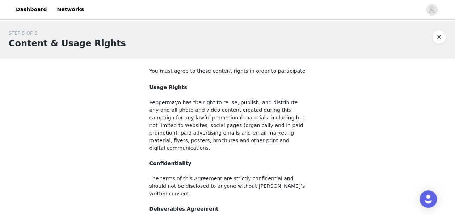
scroll to position [119, 0]
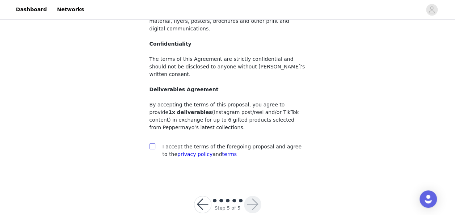
click at [154, 143] on span at bounding box center [152, 146] width 6 height 6
click at [154, 143] on input "checkbox" at bounding box center [151, 145] width 5 height 5
checkbox input "true"
click at [253, 196] on button "button" at bounding box center [252, 204] width 17 height 17
